Goal: Task Accomplishment & Management: Use online tool/utility

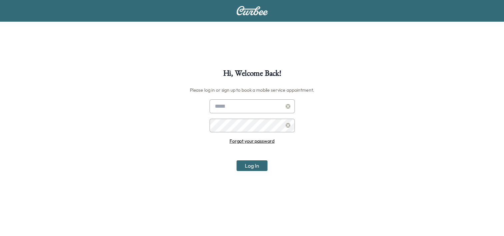
click at [251, 108] on input "text" at bounding box center [252, 106] width 85 height 14
type input "**********"
click at [237, 160] on button "Log In" at bounding box center [252, 165] width 31 height 11
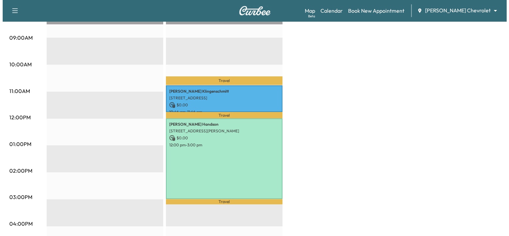
scroll to position [194, 0]
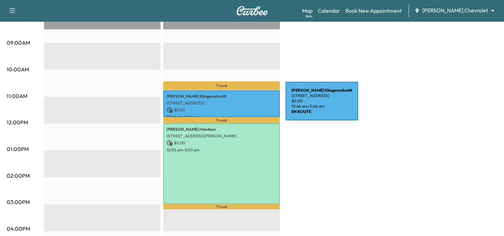
click at [236, 104] on div "[PERSON_NAME] [STREET_ADDRESS] $ 0.00 10:46 am - 11:46 am" at bounding box center [221, 103] width 117 height 27
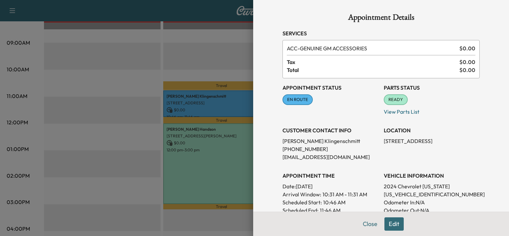
scroll to position [64, 0]
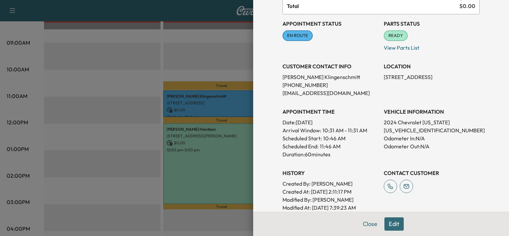
click at [393, 128] on p "[US_VEHICLE_IDENTIFICATION_NUMBER]" at bounding box center [432, 130] width 96 height 8
copy p "[US_VEHICLE_IDENTIFICATION_NUMBER]"
drag, startPoint x: 393, startPoint y: 128, endPoint x: 364, endPoint y: 115, distance: 32.3
click at [393, 128] on p "[US_VEHICLE_IDENTIFICATION_NUMBER]" at bounding box center [432, 130] width 96 height 8
